Goal: Navigation & Orientation: Find specific page/section

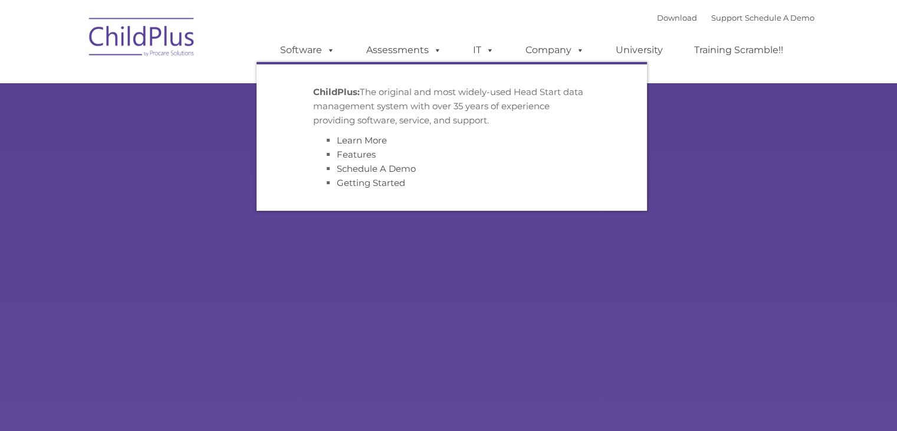
type input ""
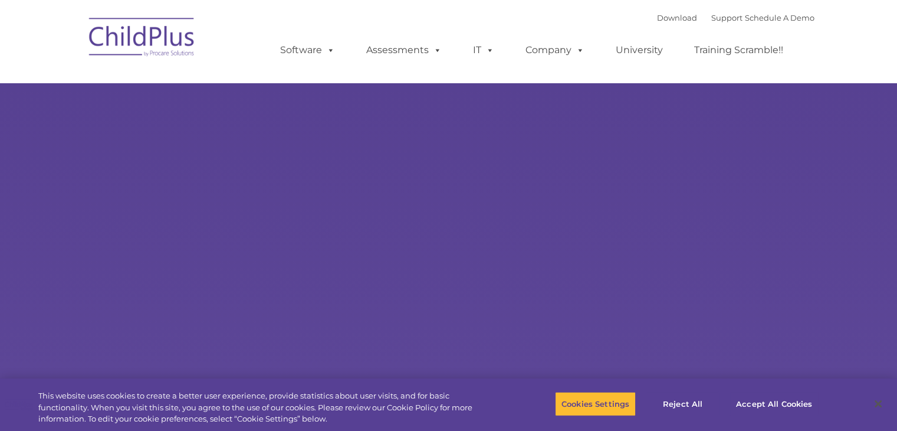
select select "MEDIUM"
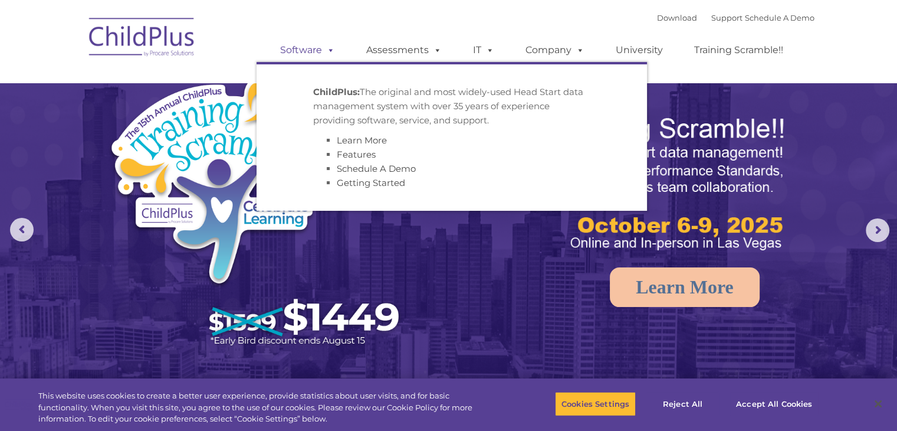
click at [319, 55] on link "Software" at bounding box center [307, 50] width 78 height 24
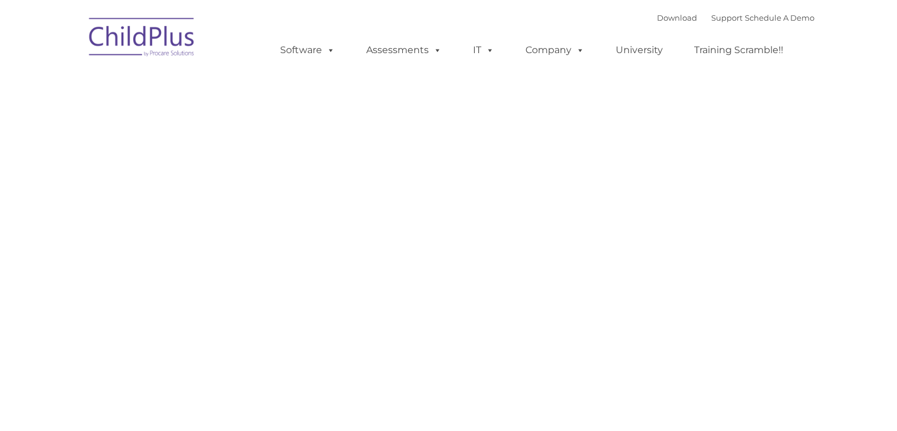
type input ""
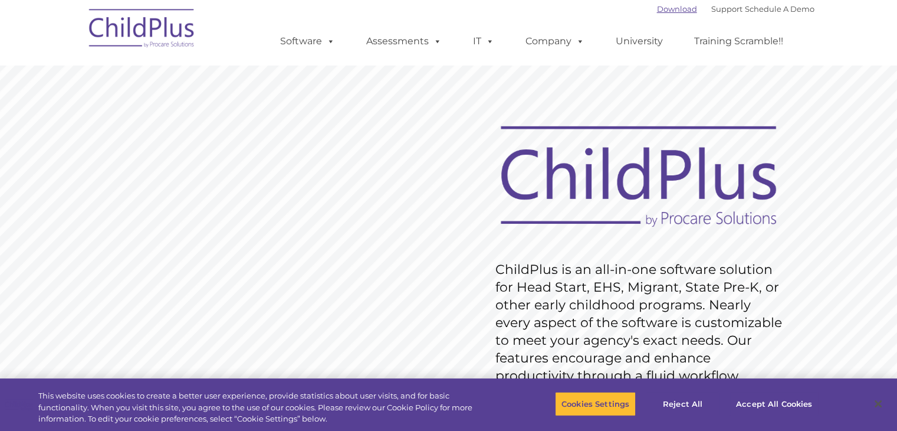
click at [661, 12] on link "Download" at bounding box center [677, 8] width 40 height 9
